Goal: Task Accomplishment & Management: Use online tool/utility

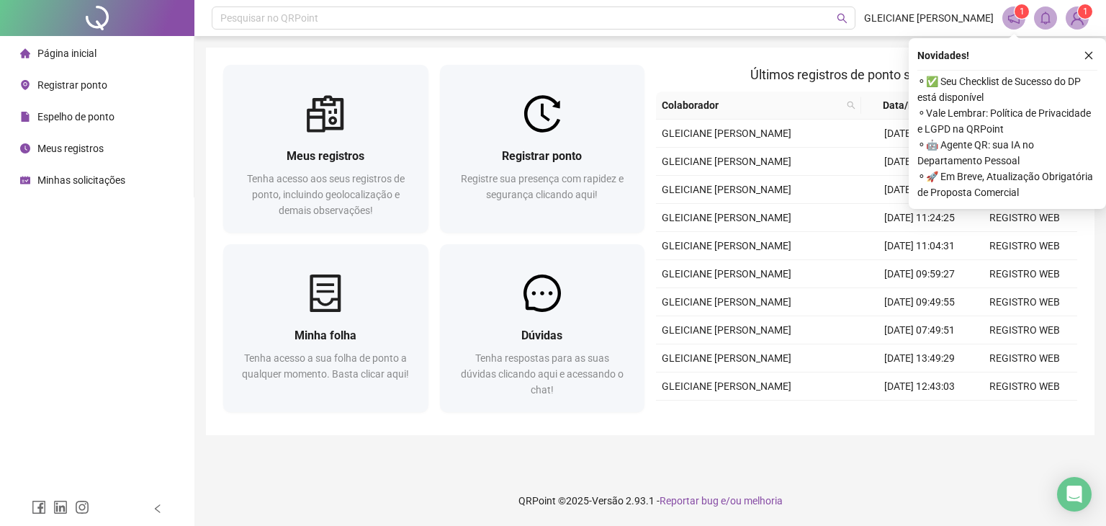
click at [502, 169] on div "Registrar ponto Registre sua presença com rapidez e segurança clicando aqui!" at bounding box center [542, 182] width 171 height 71
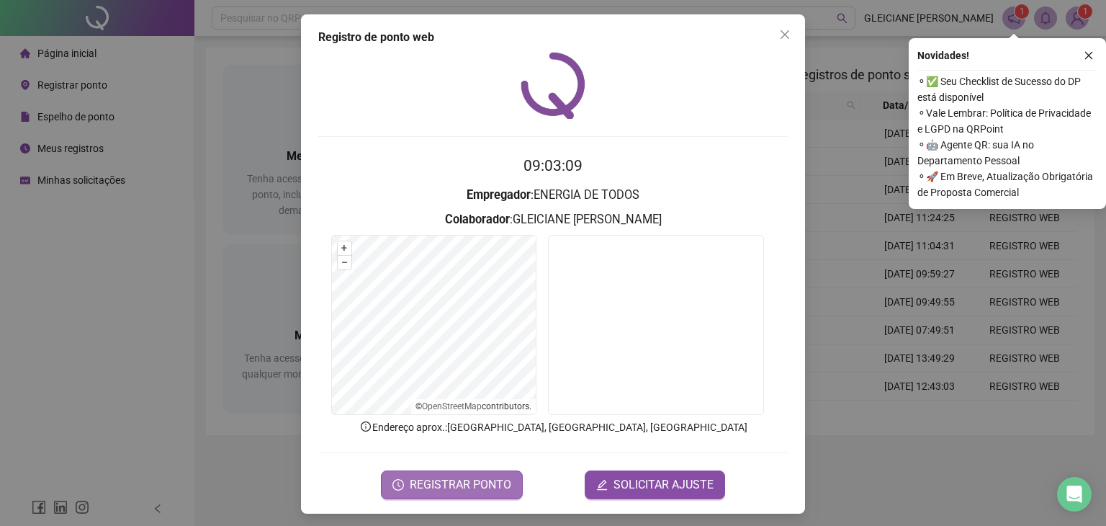
click at [449, 480] on span "REGISTRAR PONTO" at bounding box center [461, 484] width 102 height 17
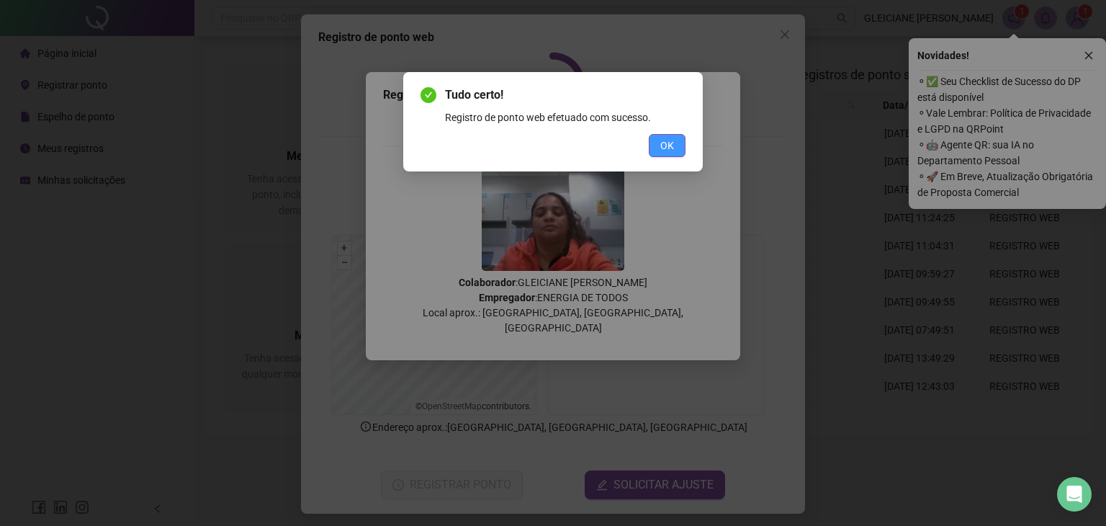
click at [678, 151] on button "OK" at bounding box center [667, 145] width 37 height 23
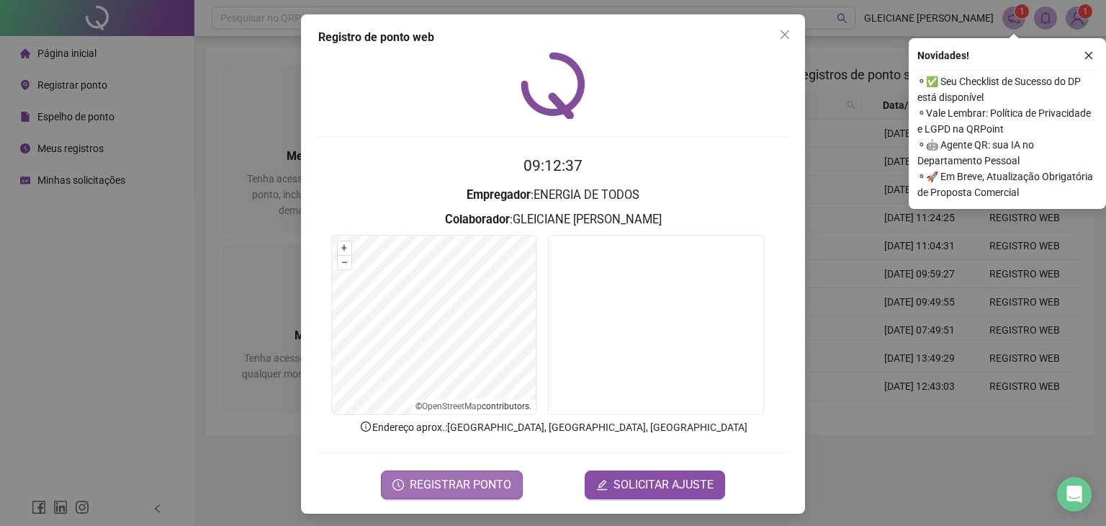
click at [449, 485] on span "REGISTRAR PONTO" at bounding box center [461, 484] width 102 height 17
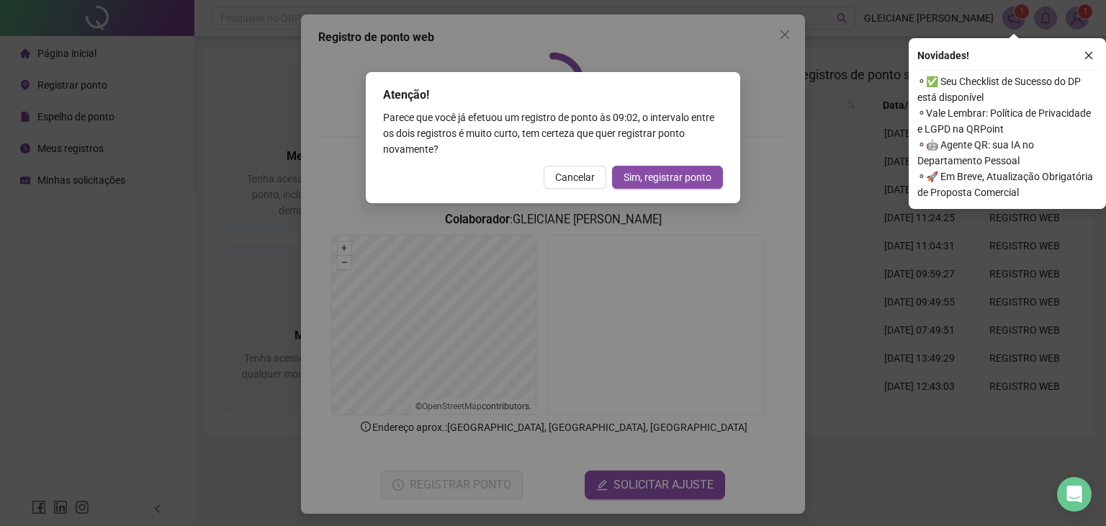
click at [658, 187] on button "Sim, registrar ponto" at bounding box center [667, 177] width 111 height 23
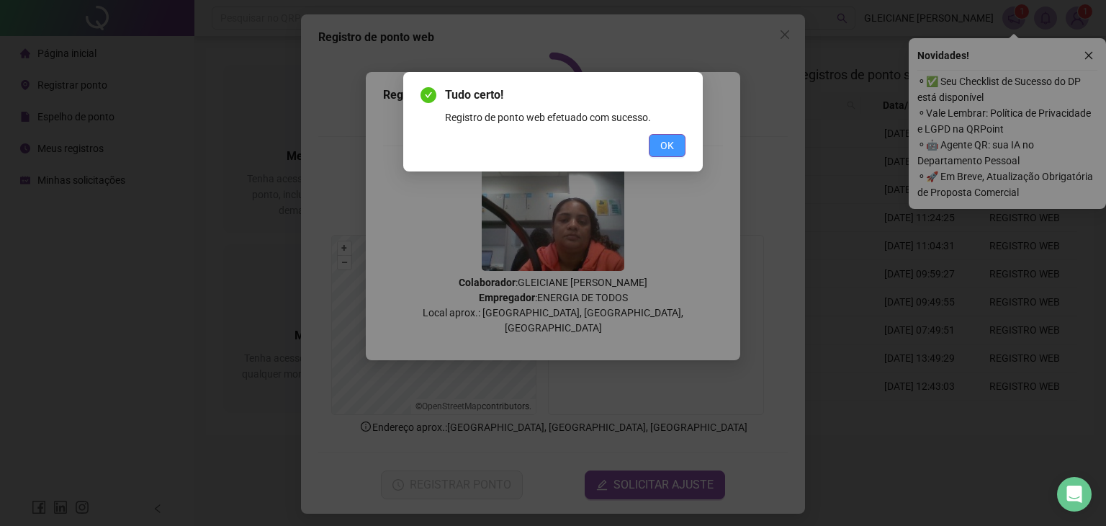
click at [675, 143] on button "OK" at bounding box center [667, 145] width 37 height 23
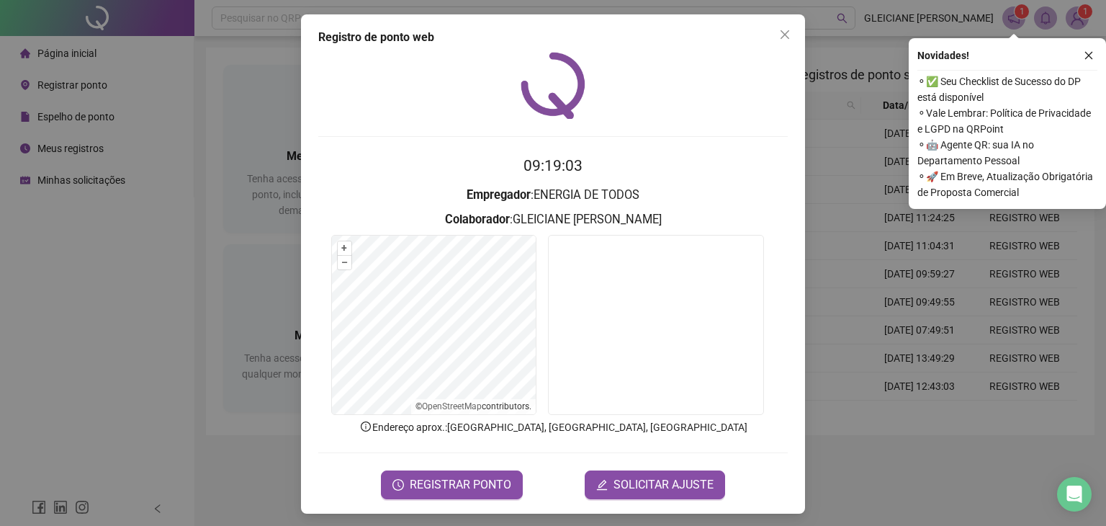
click at [239, 300] on div "Registro de ponto web 09:19:03 Empregador : ENERGIA DE TODOS Colaborador : GLEI…" at bounding box center [553, 263] width 1106 height 526
